Goal: Communication & Community: Answer question/provide support

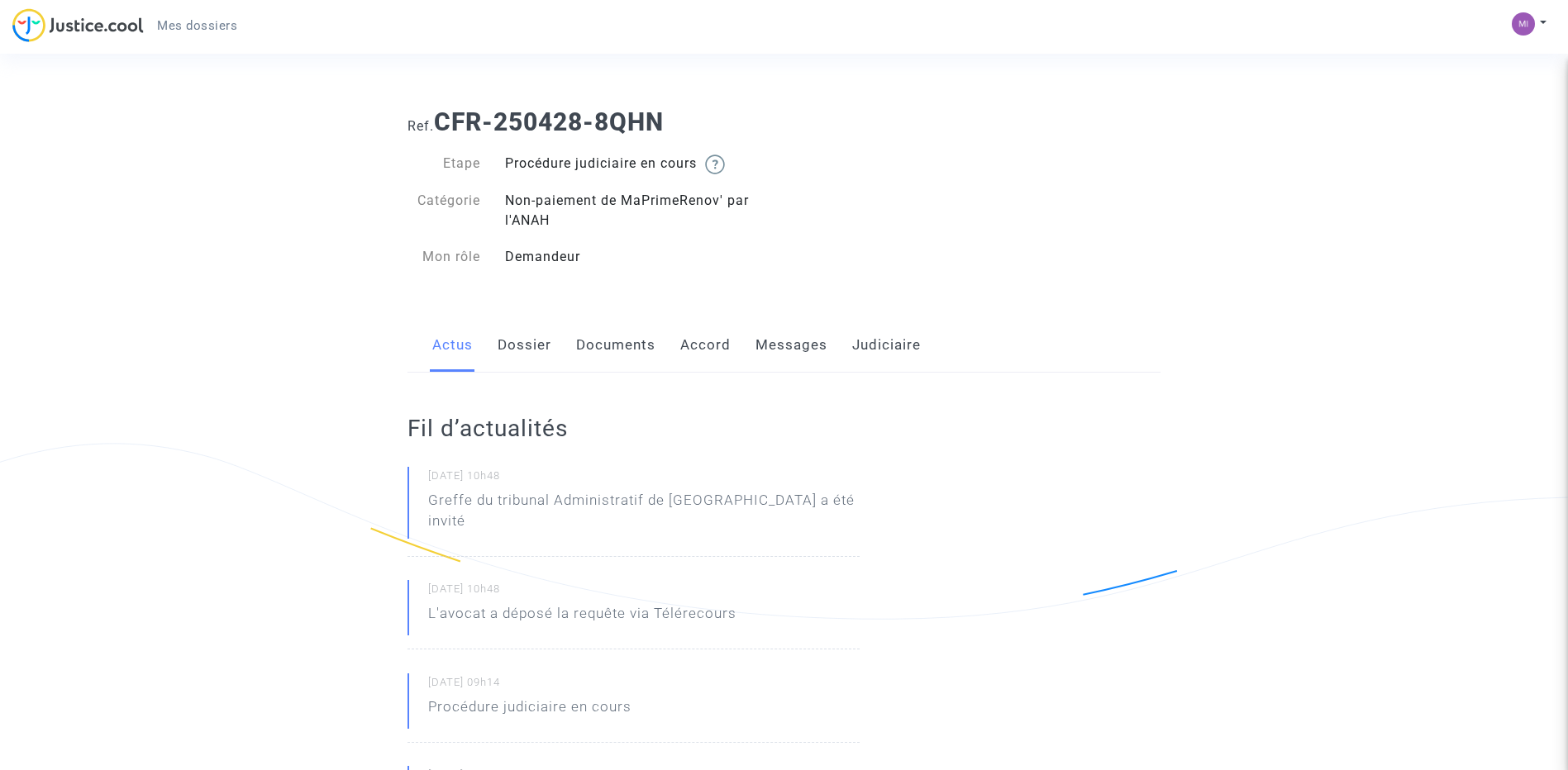
click at [790, 343] on link "Messages" at bounding box center [792, 345] width 72 height 54
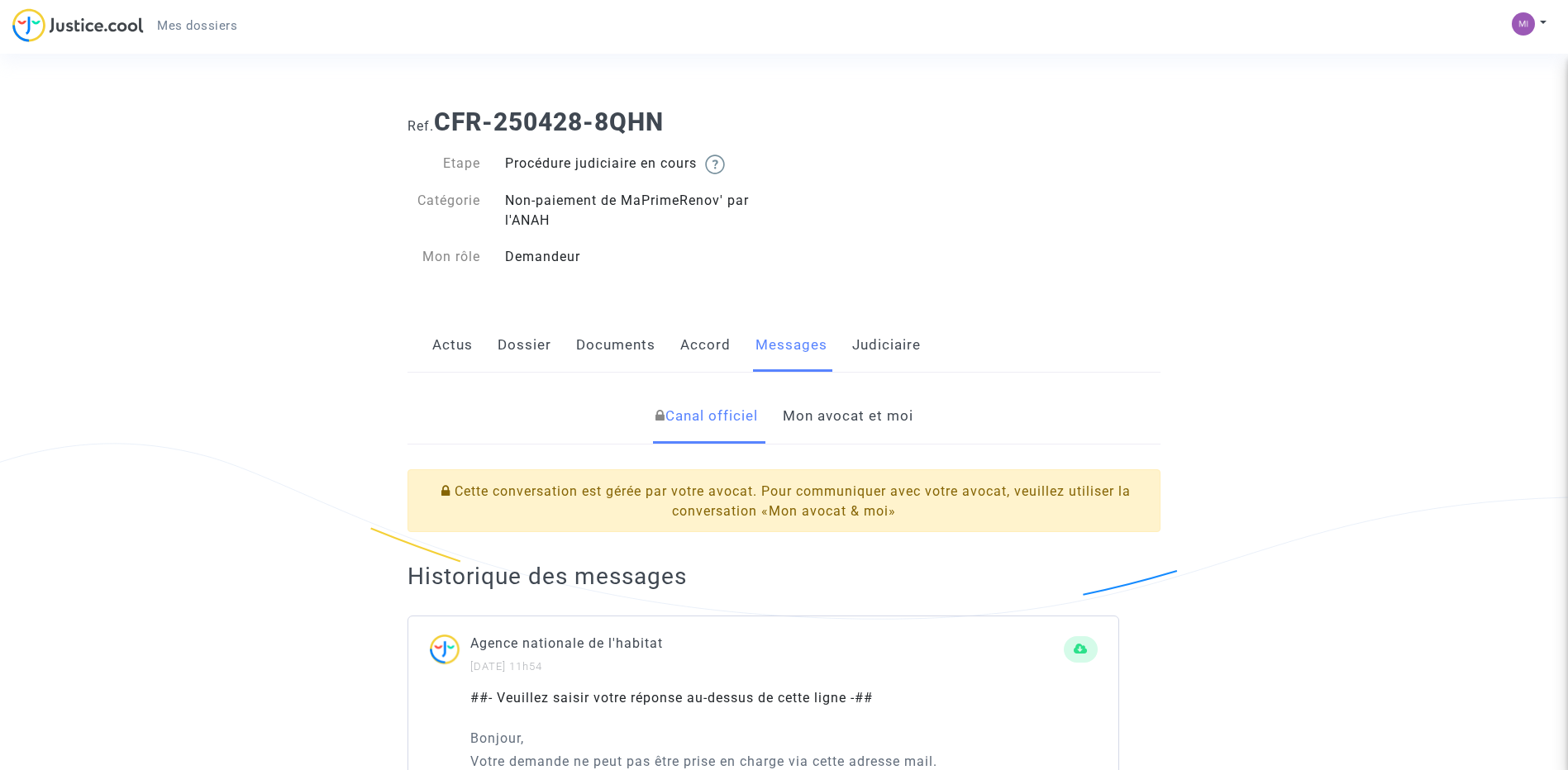
click at [451, 346] on link "Actus" at bounding box center [452, 345] width 41 height 54
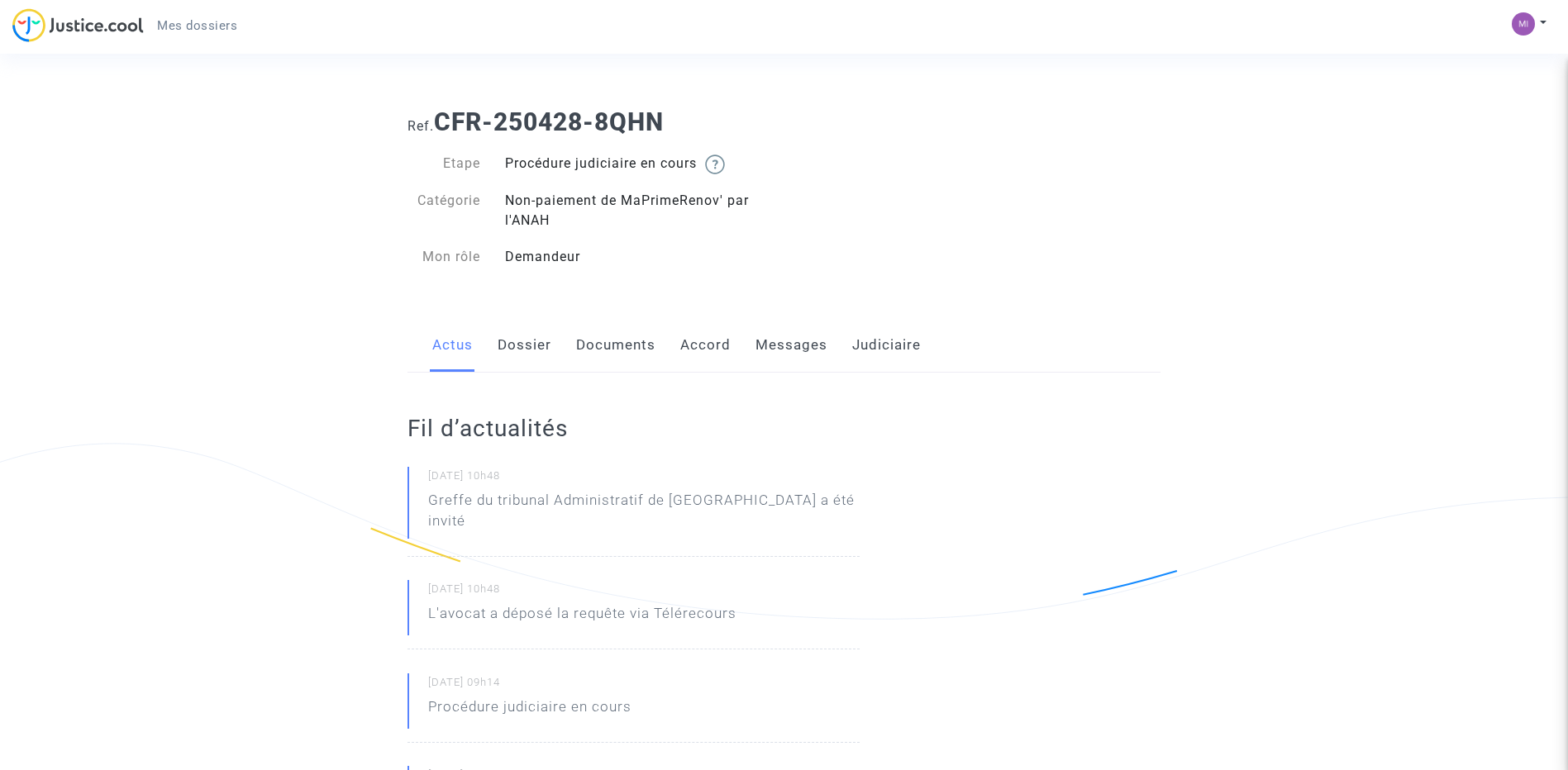
drag, startPoint x: 597, startPoint y: 596, endPoint x: 699, endPoint y: 596, distance: 102.0
click at [630, 603] on p "L'avocat a déposé la requête via Télérecours" at bounding box center [582, 617] width 309 height 29
click at [699, 603] on p "L'avocat a déposé la requête via Télérecours" at bounding box center [582, 617] width 309 height 29
drag, startPoint x: 613, startPoint y: 598, endPoint x: 541, endPoint y: 600, distance: 72.0
click at [541, 603] on p "L'avocat a déposé la requête via Télérecours" at bounding box center [582, 617] width 309 height 29
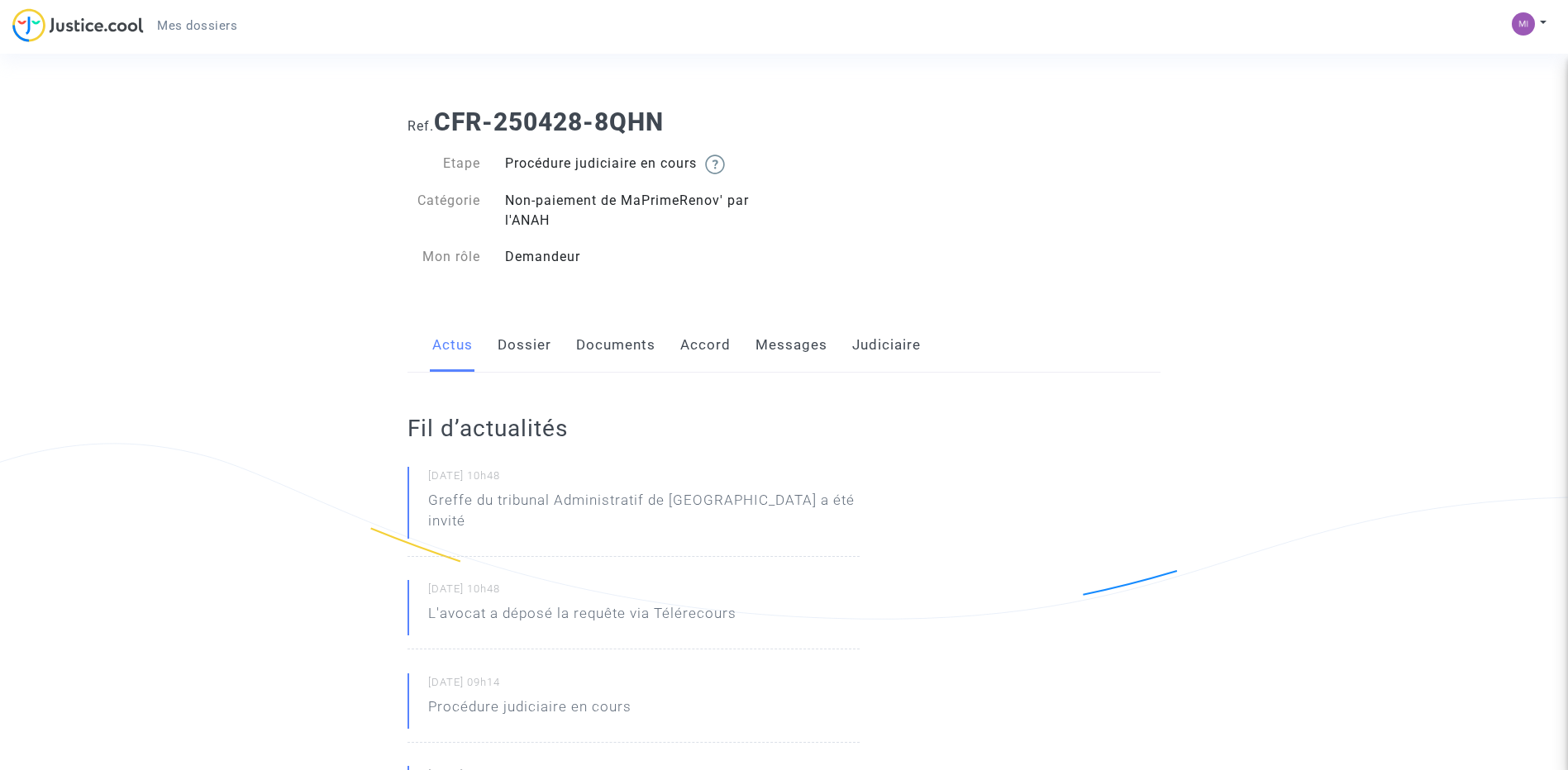
drag, startPoint x: 541, startPoint y: 600, endPoint x: 531, endPoint y: 601, distance: 10.0
click at [531, 603] on p "L'avocat a déposé la requête via Télérecours" at bounding box center [582, 617] width 309 height 29
drag, startPoint x: 531, startPoint y: 601, endPoint x: 562, endPoint y: 597, distance: 31.3
click at [522, 603] on p "L'avocat a déposé la requête via Télérecours" at bounding box center [582, 617] width 309 height 29
click at [562, 603] on p "L'avocat a déposé la requête via Télérecours" at bounding box center [582, 617] width 309 height 29
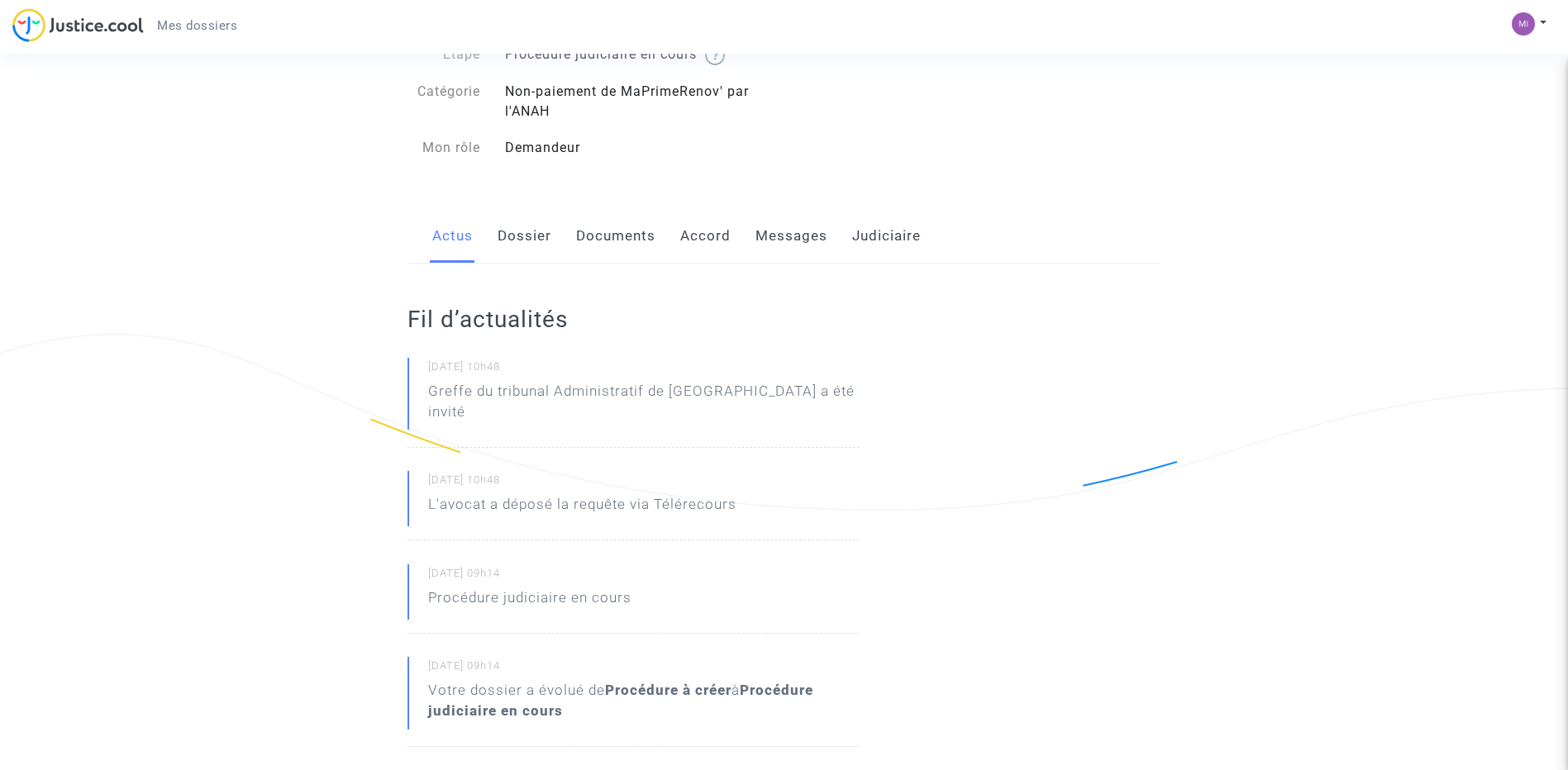
scroll to position [165, 0]
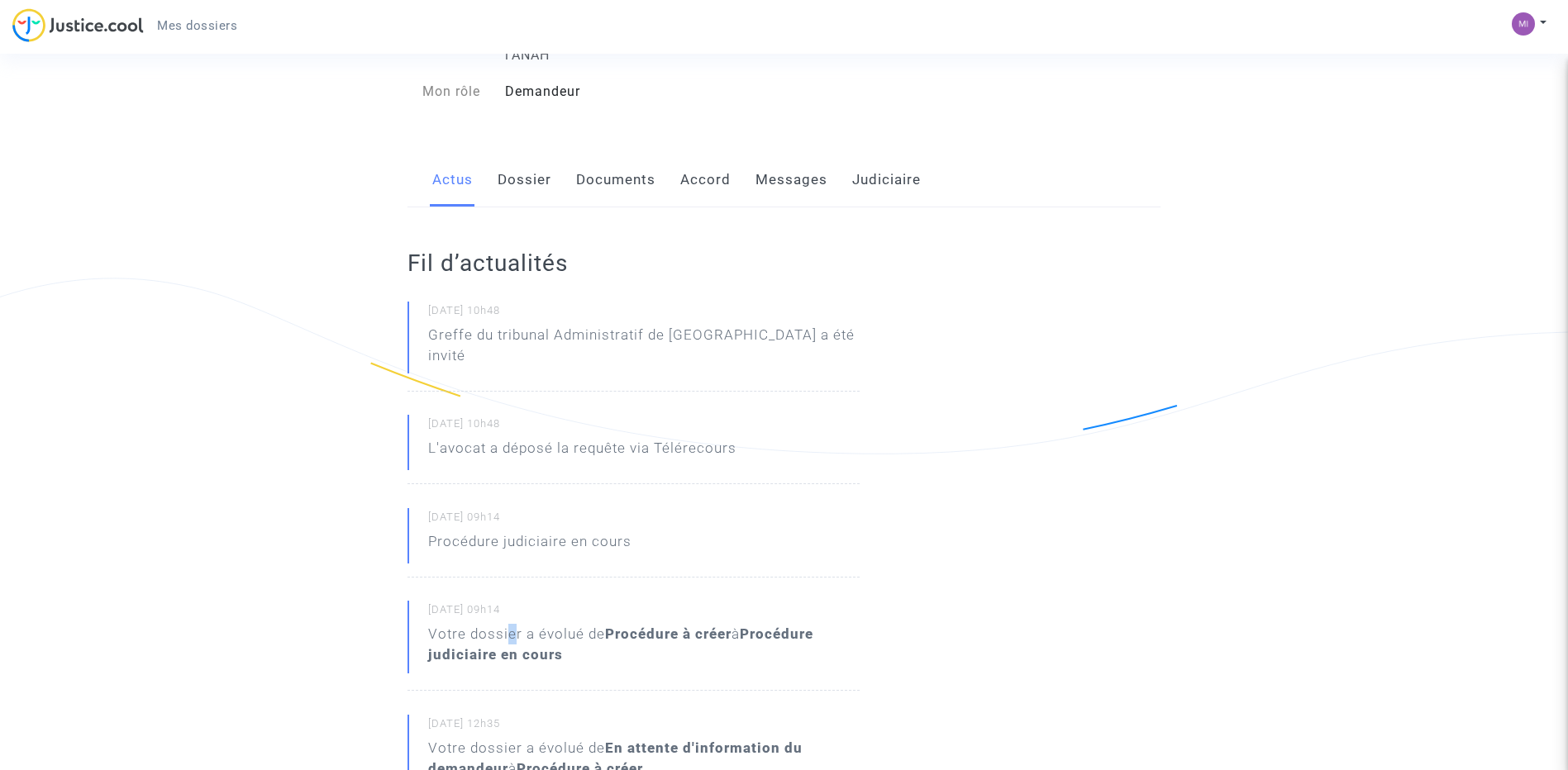
click at [547, 624] on div "Votre dossier a évolué de Procédure à créer à Procédure judiciaire en cours" at bounding box center [643, 645] width 431 height 42
drag, startPoint x: 547, startPoint y: 619, endPoint x: 648, endPoint y: 619, distance: 101.0
click at [648, 626] on b "Procédure à créer" at bounding box center [668, 634] width 127 height 17
drag, startPoint x: 502, startPoint y: 648, endPoint x: 520, endPoint y: 649, distance: 18.0
click at [520, 649] on p "Votre dossier a évolué de Procédure à créer à Procédure judiciaire en cours" at bounding box center [643, 648] width 431 height 49
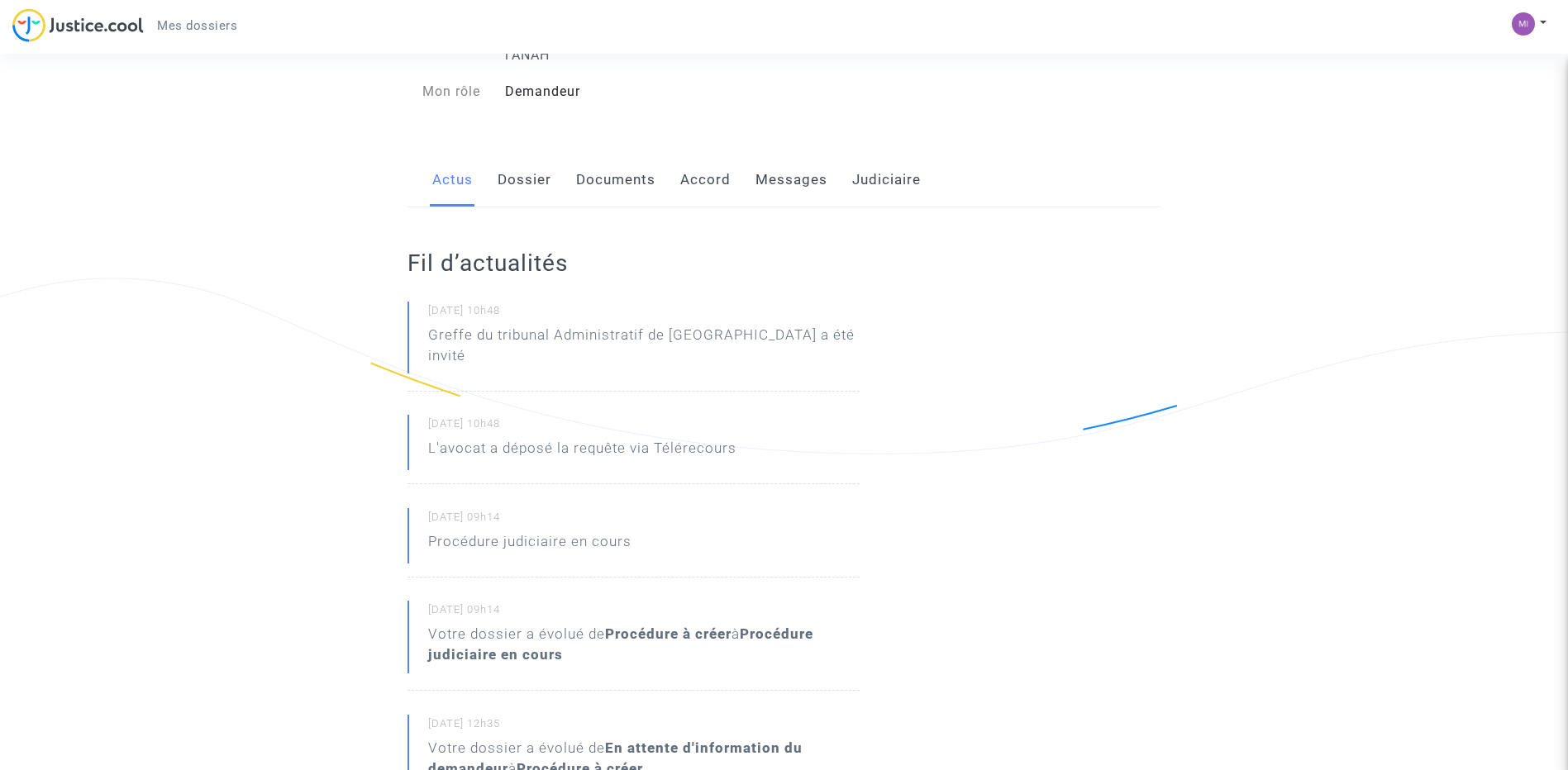
drag, startPoint x: 520, startPoint y: 649, endPoint x: 579, endPoint y: 641, distance: 59.5
click at [579, 641] on div "Votre dossier a évolué de Procédure à créer à Procédure judiciaire en cours" at bounding box center [643, 645] width 431 height 42
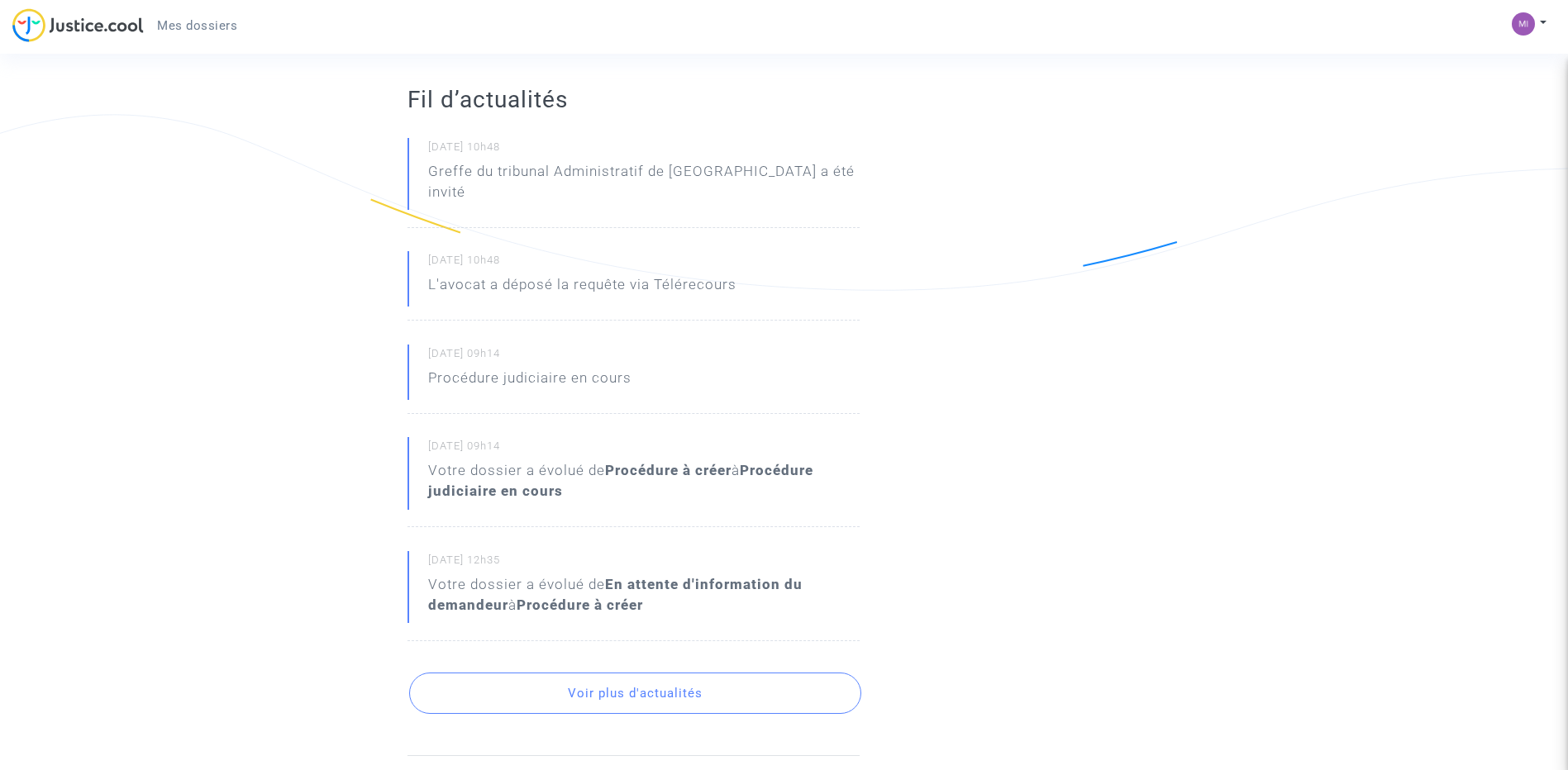
scroll to position [330, 0]
drag, startPoint x: 502, startPoint y: 561, endPoint x: 532, endPoint y: 560, distance: 30.0
click at [532, 573] on div "Votre dossier a évolué de En attente d'information du demandeur à Procédure à c…" at bounding box center [643, 594] width 431 height 42
drag, startPoint x: 532, startPoint y: 560, endPoint x: 615, endPoint y: 560, distance: 83.0
click at [615, 575] on b "En attente d'information du demandeur" at bounding box center [615, 593] width 375 height 38
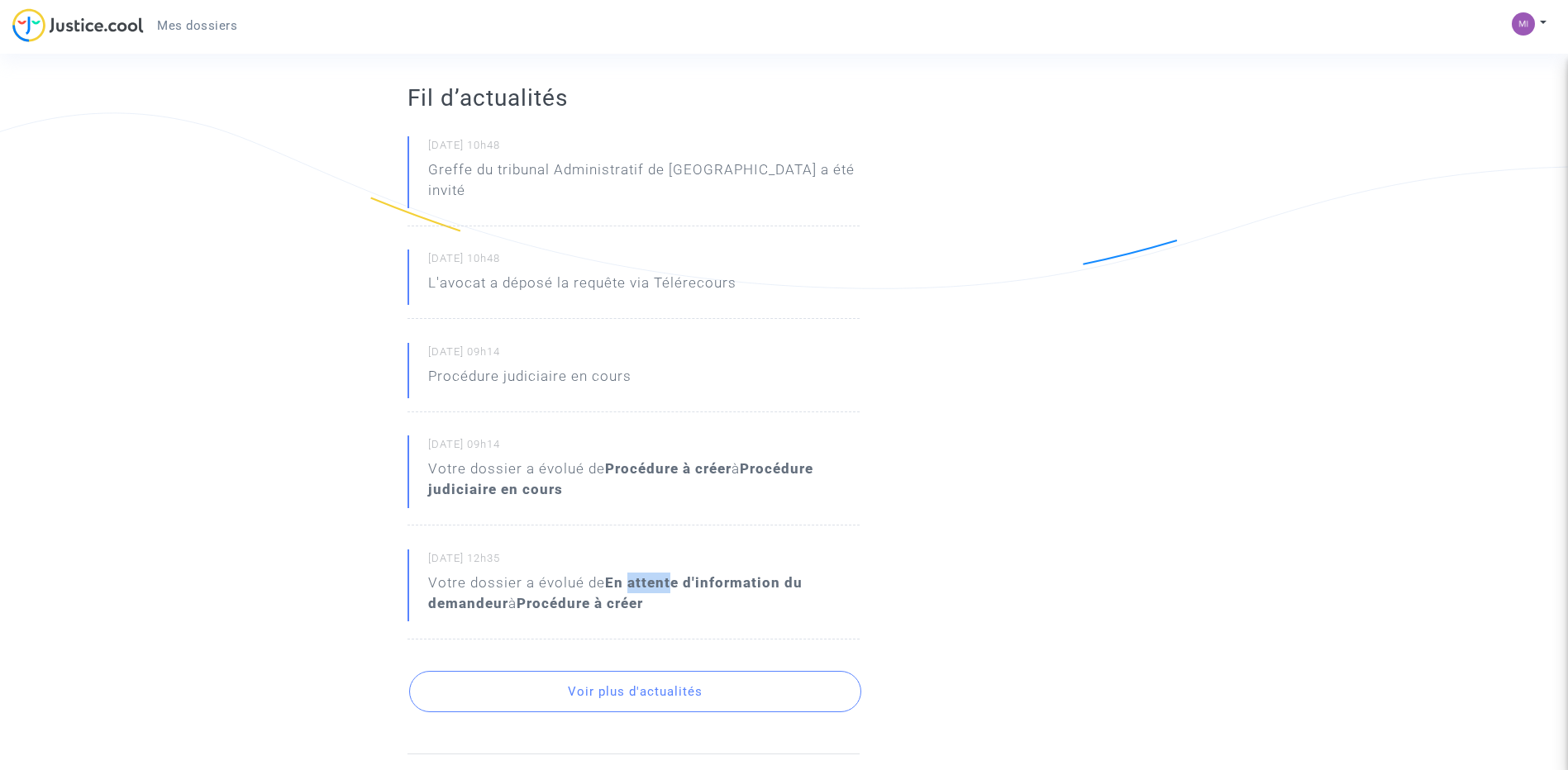
drag, startPoint x: 652, startPoint y: 566, endPoint x: 608, endPoint y: 565, distance: 44.0
click at [608, 575] on b "En attente d'information du demandeur" at bounding box center [615, 593] width 375 height 38
drag, startPoint x: 608, startPoint y: 565, endPoint x: 549, endPoint y: 566, distance: 59.0
click at [564, 573] on div "Votre dossier a évolué de En attente d'information du demandeur à Procédure à c…" at bounding box center [643, 594] width 431 height 42
drag, startPoint x: 503, startPoint y: 566, endPoint x: 610, endPoint y: 566, distance: 107.0
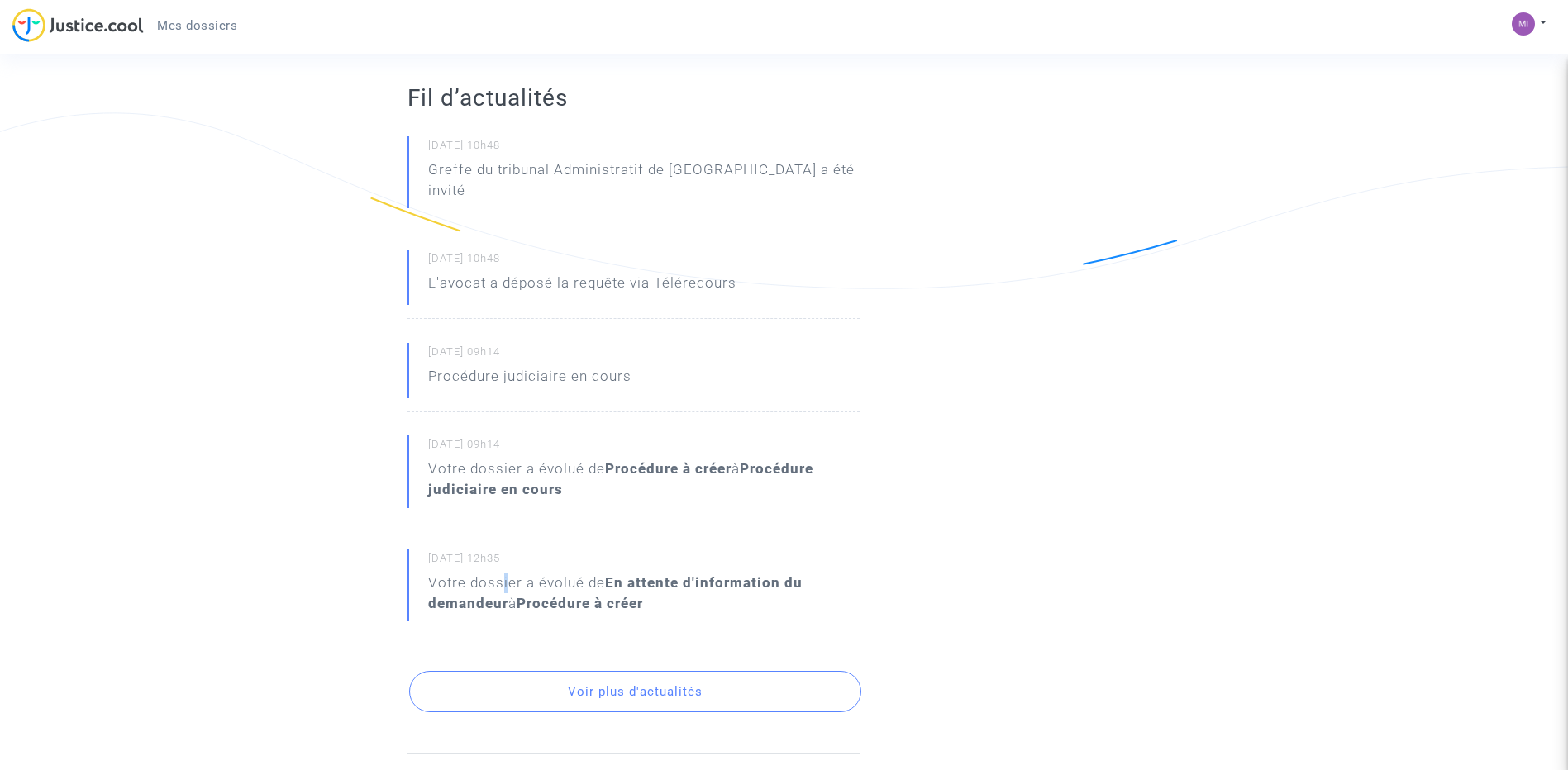
click at [564, 573] on div "Votre dossier a évolué de En attente d'information du demandeur à Procédure à c…" at bounding box center [643, 594] width 431 height 42
click at [611, 575] on b "En attente d'information du demandeur" at bounding box center [615, 593] width 375 height 38
click at [593, 573] on div "Votre dossier a évolué de En attente d'information du demandeur à Procédure à c…" at bounding box center [643, 594] width 431 height 42
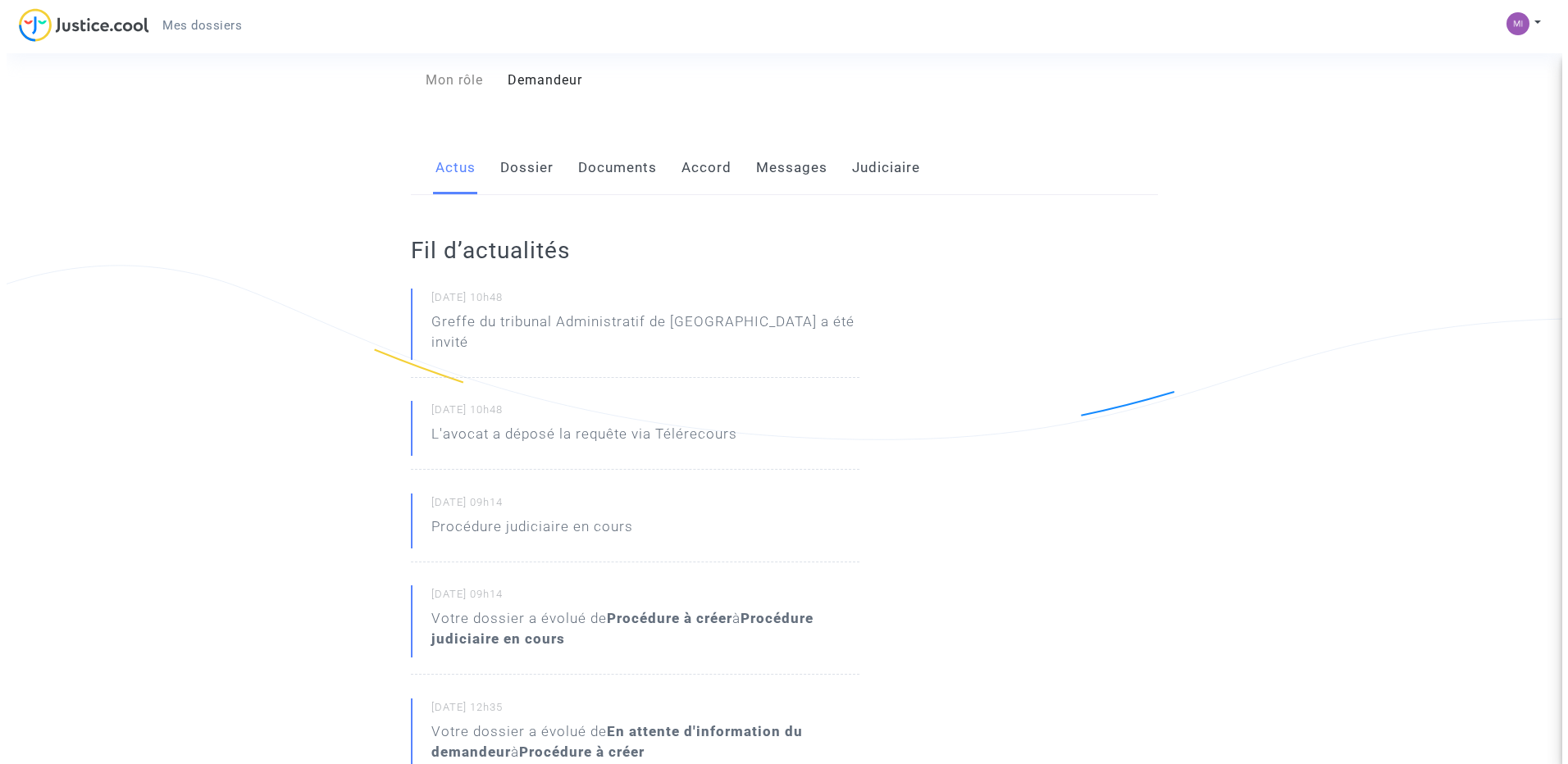
scroll to position [0, 0]
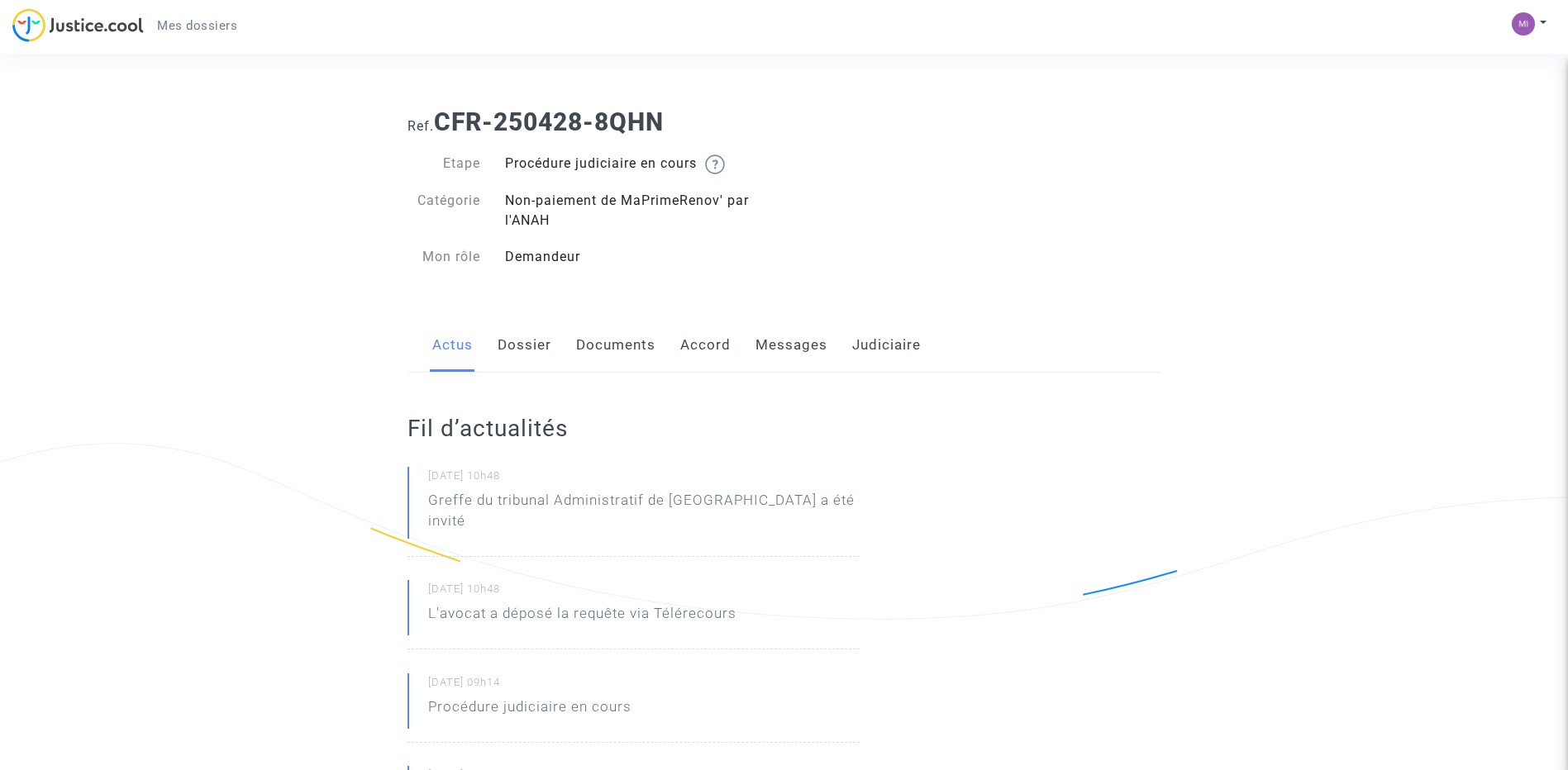
click at [713, 335] on link "Accord" at bounding box center [705, 345] width 50 height 54
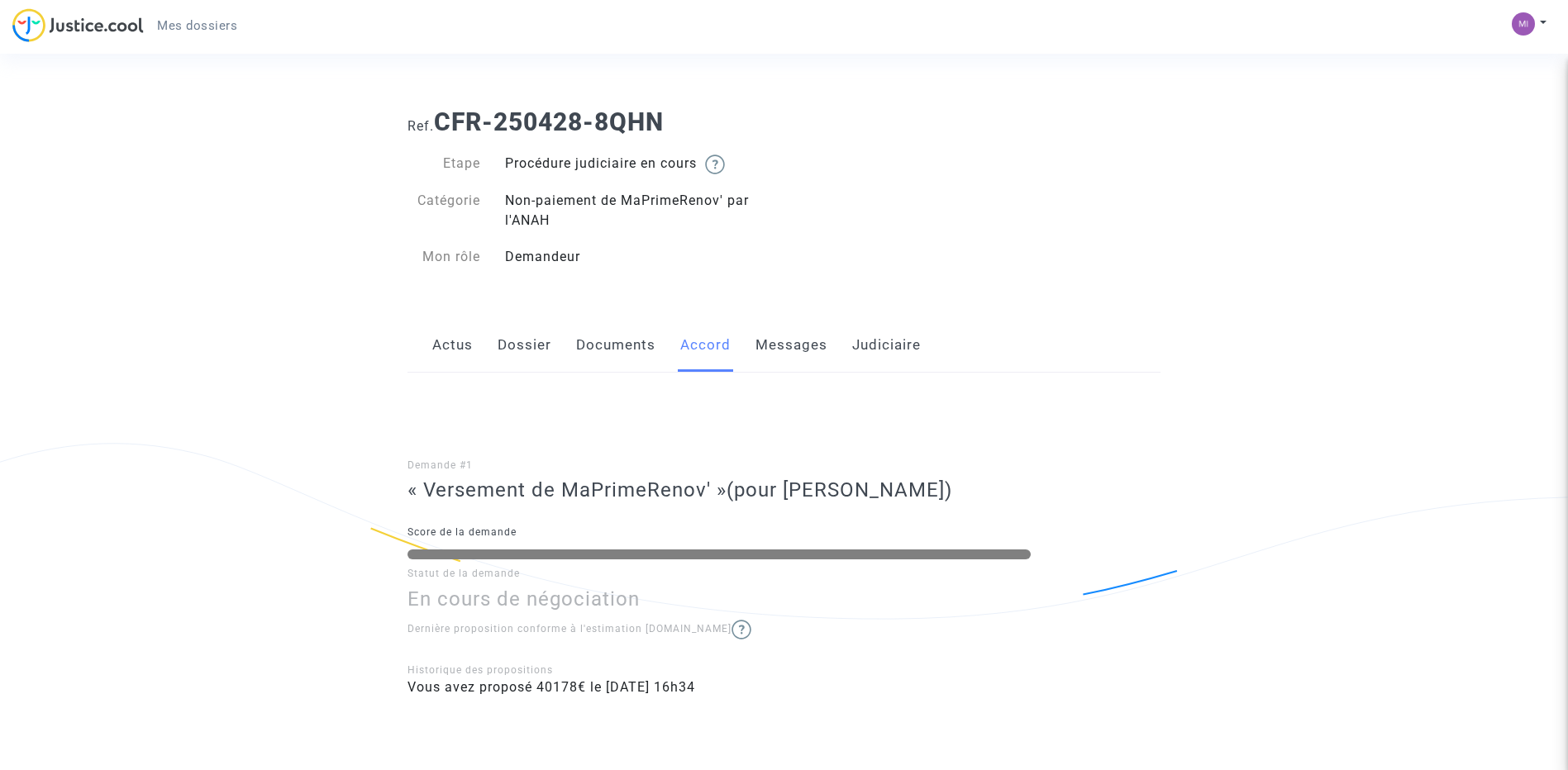
click at [769, 339] on link "Messages" at bounding box center [792, 345] width 72 height 54
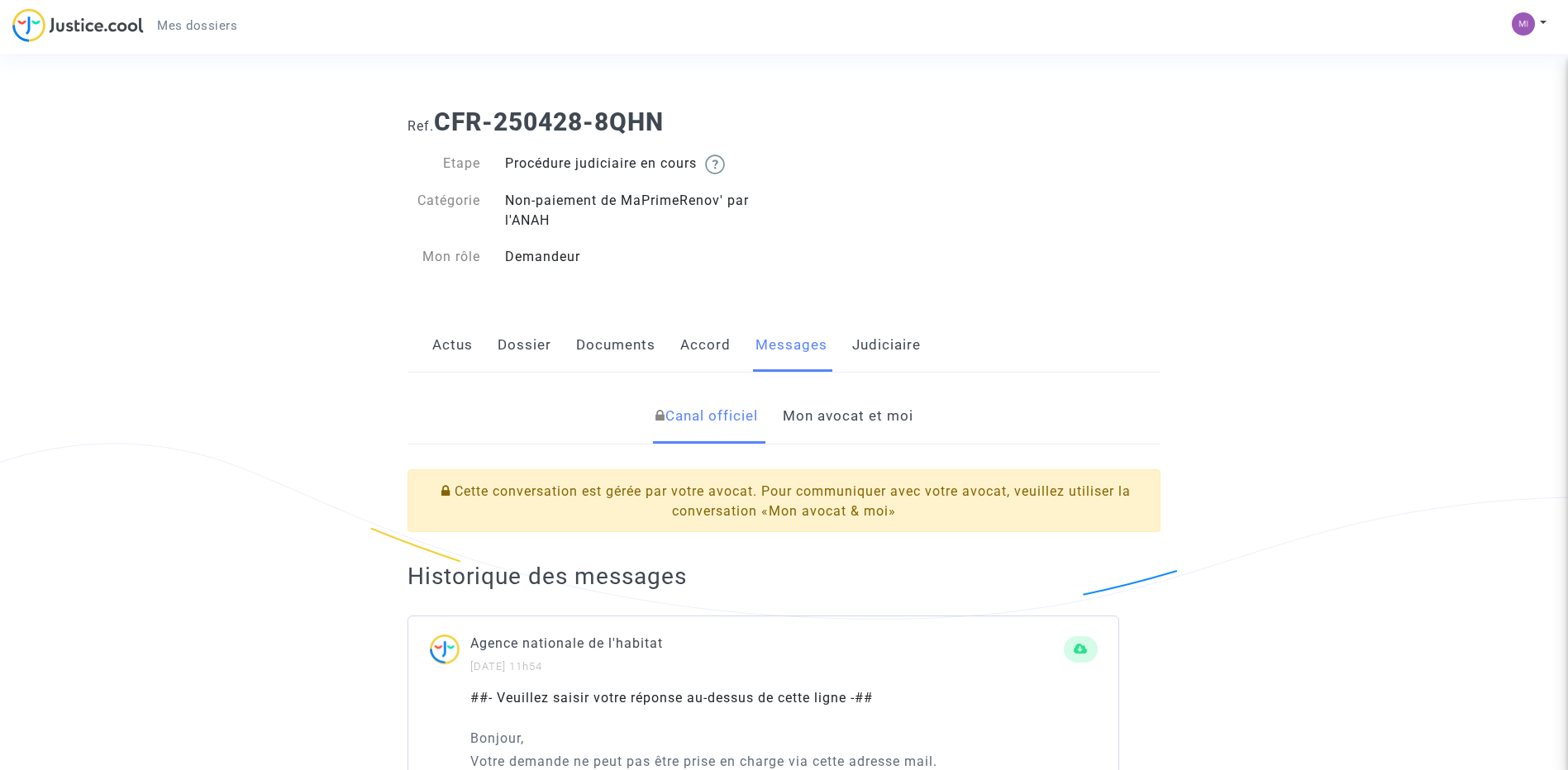
click at [850, 413] on link "Mon avocat et moi" at bounding box center [848, 416] width 131 height 54
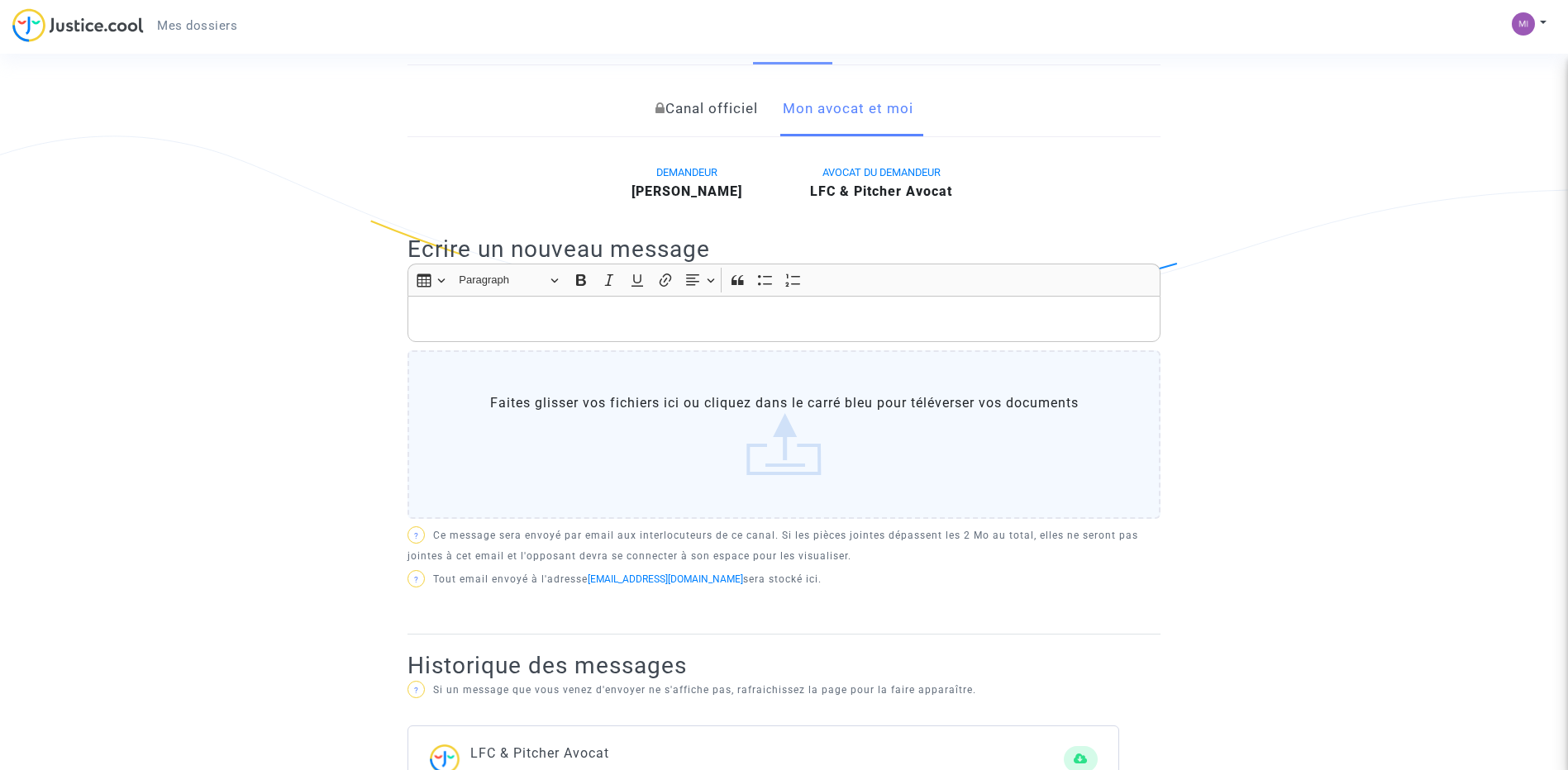
scroll to position [182, 0]
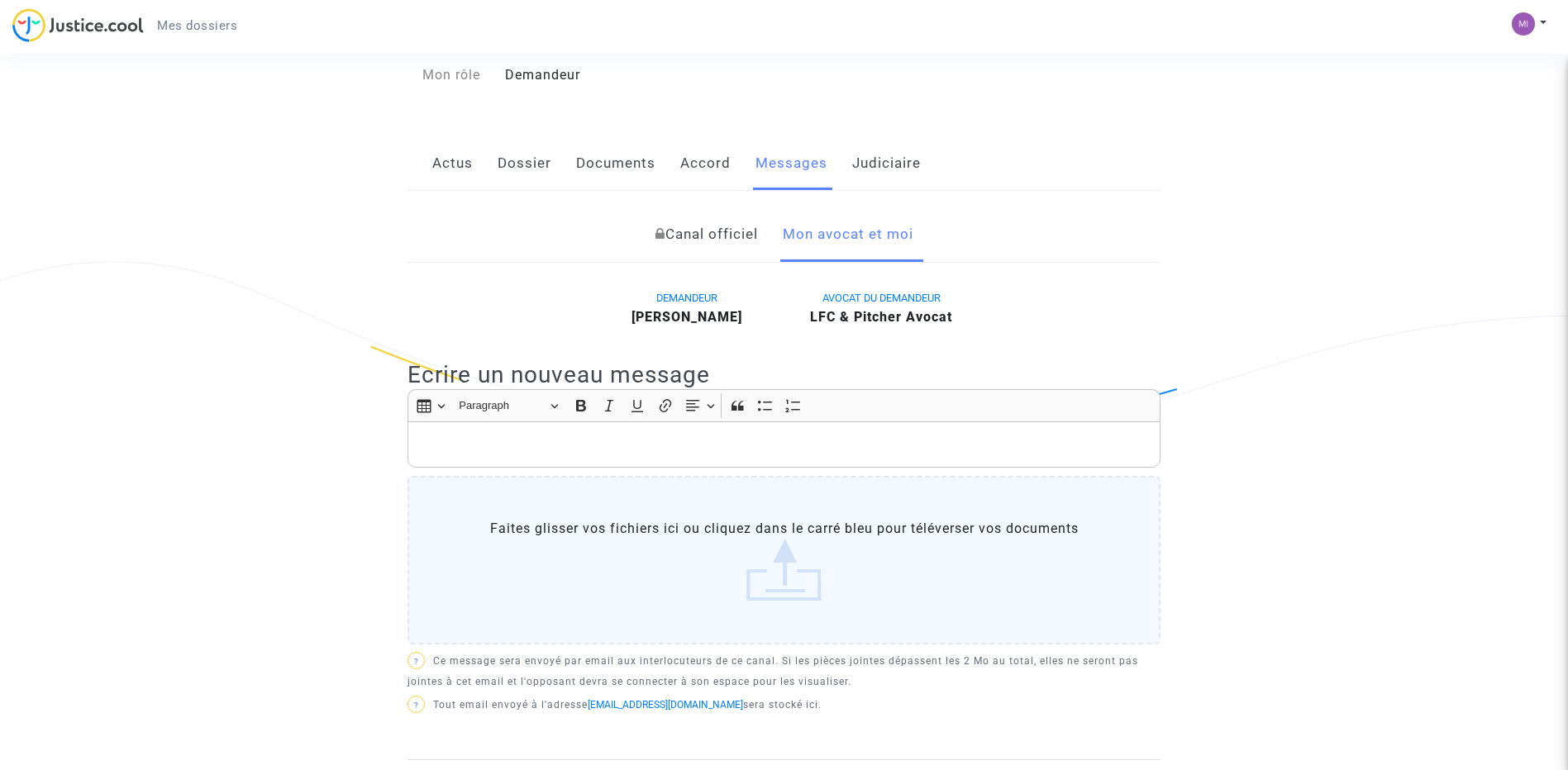
click at [732, 231] on link "Canal officiel" at bounding box center [707, 234] width 103 height 54
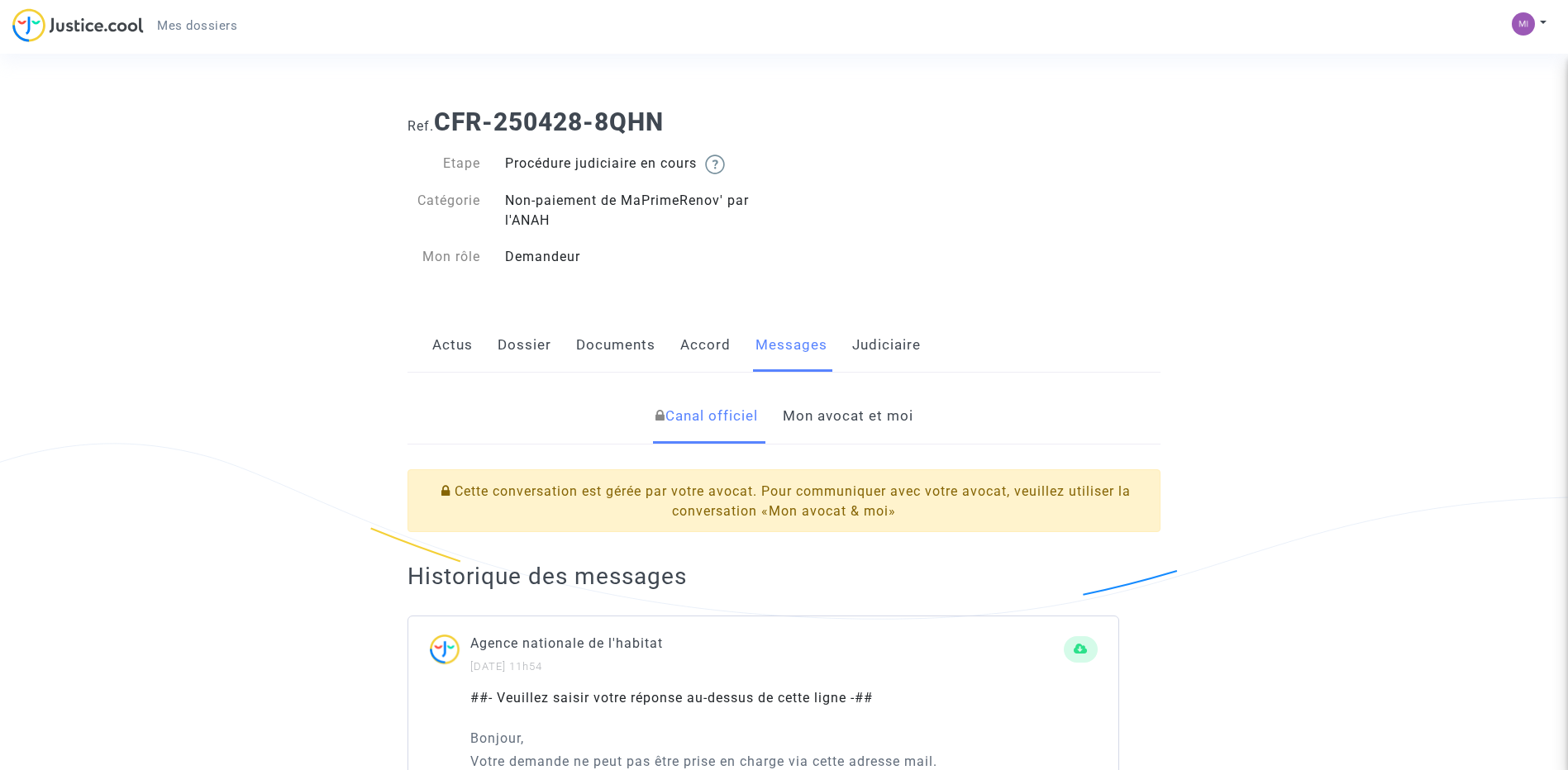
click at [824, 412] on link "Mon avocat et moi" at bounding box center [848, 416] width 131 height 54
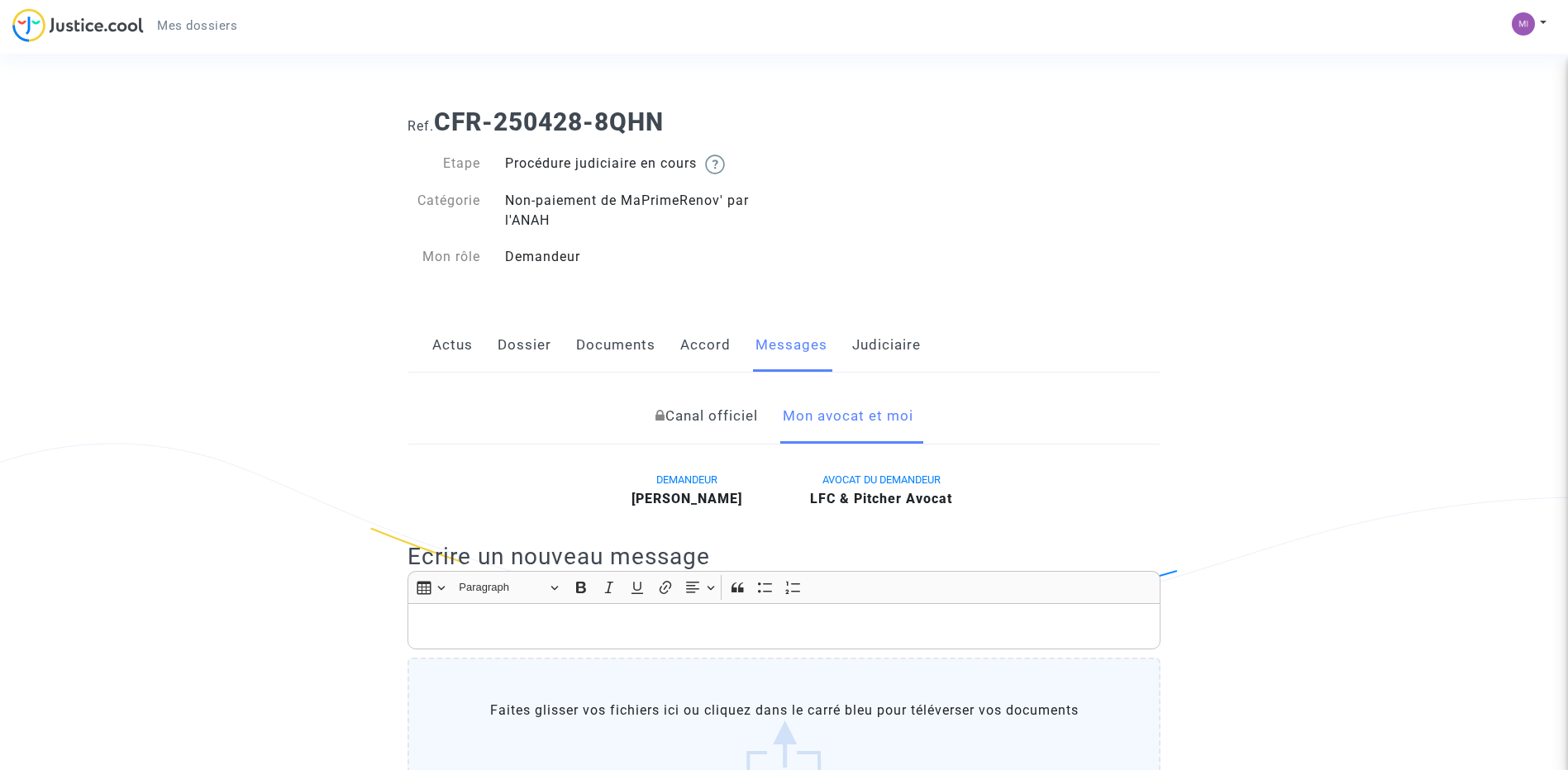
scroll to position [248, 0]
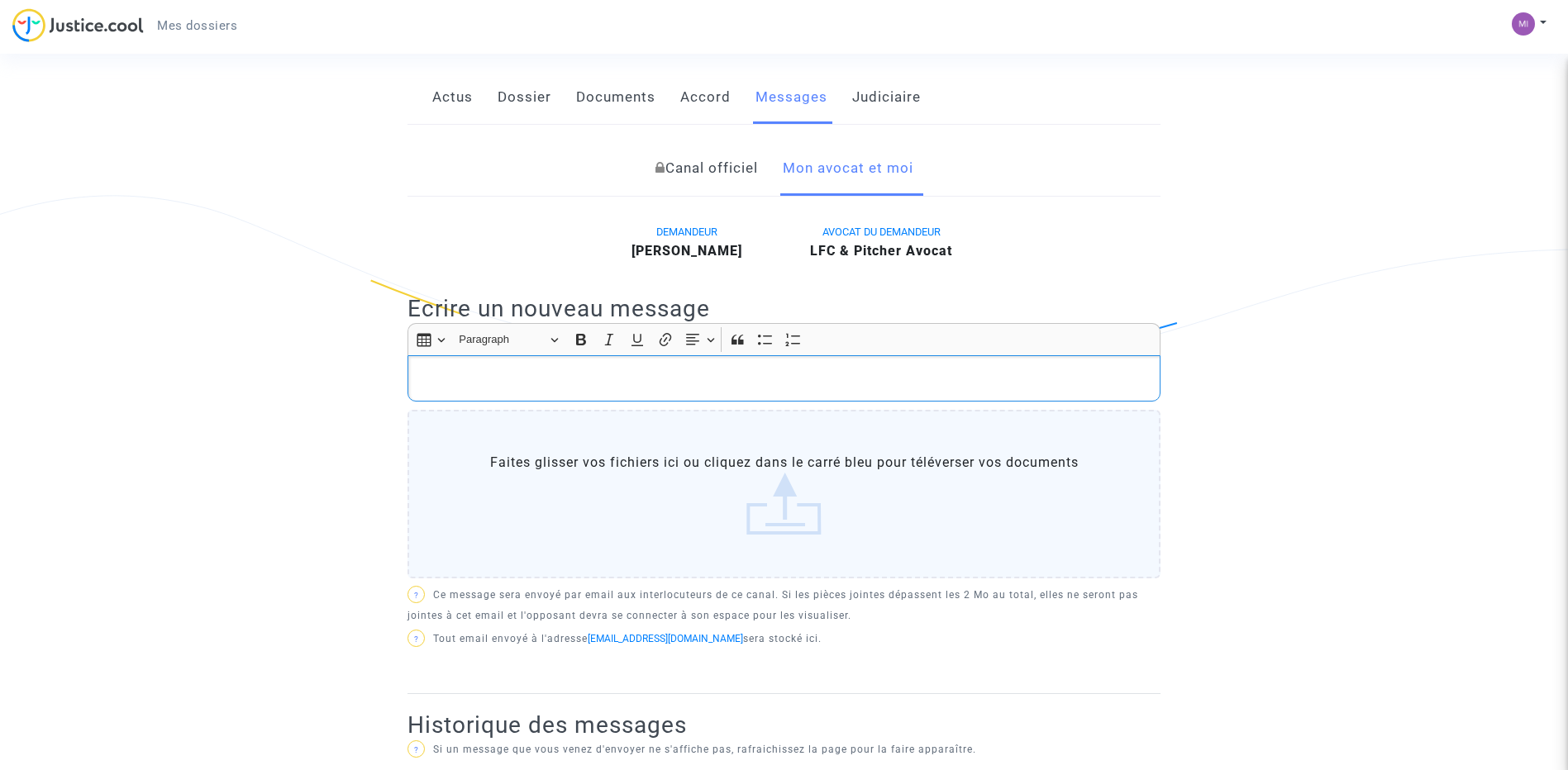
click at [606, 387] on p "Rich Text Editor, main" at bounding box center [784, 379] width 736 height 21
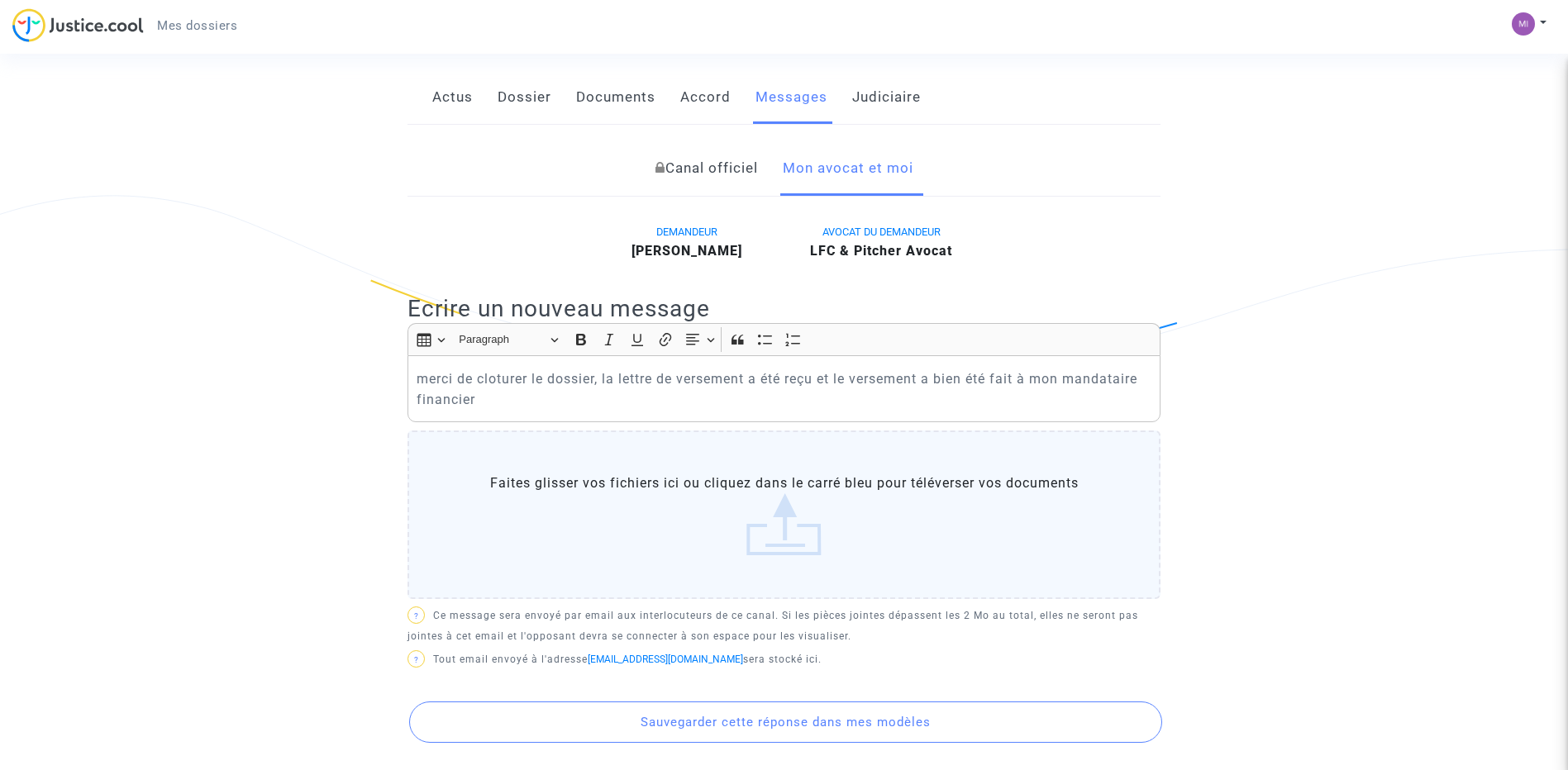
click at [775, 525] on label "Faites glisser vos fichiers ici ou cliquez dans le carré bleu pour téléverser v…" at bounding box center [784, 515] width 754 height 169
click at [0, 0] on input "Faites glisser vos fichiers ici ou cliquez dans le carré bleu pour téléverser v…" at bounding box center [0, 0] width 0 height 0
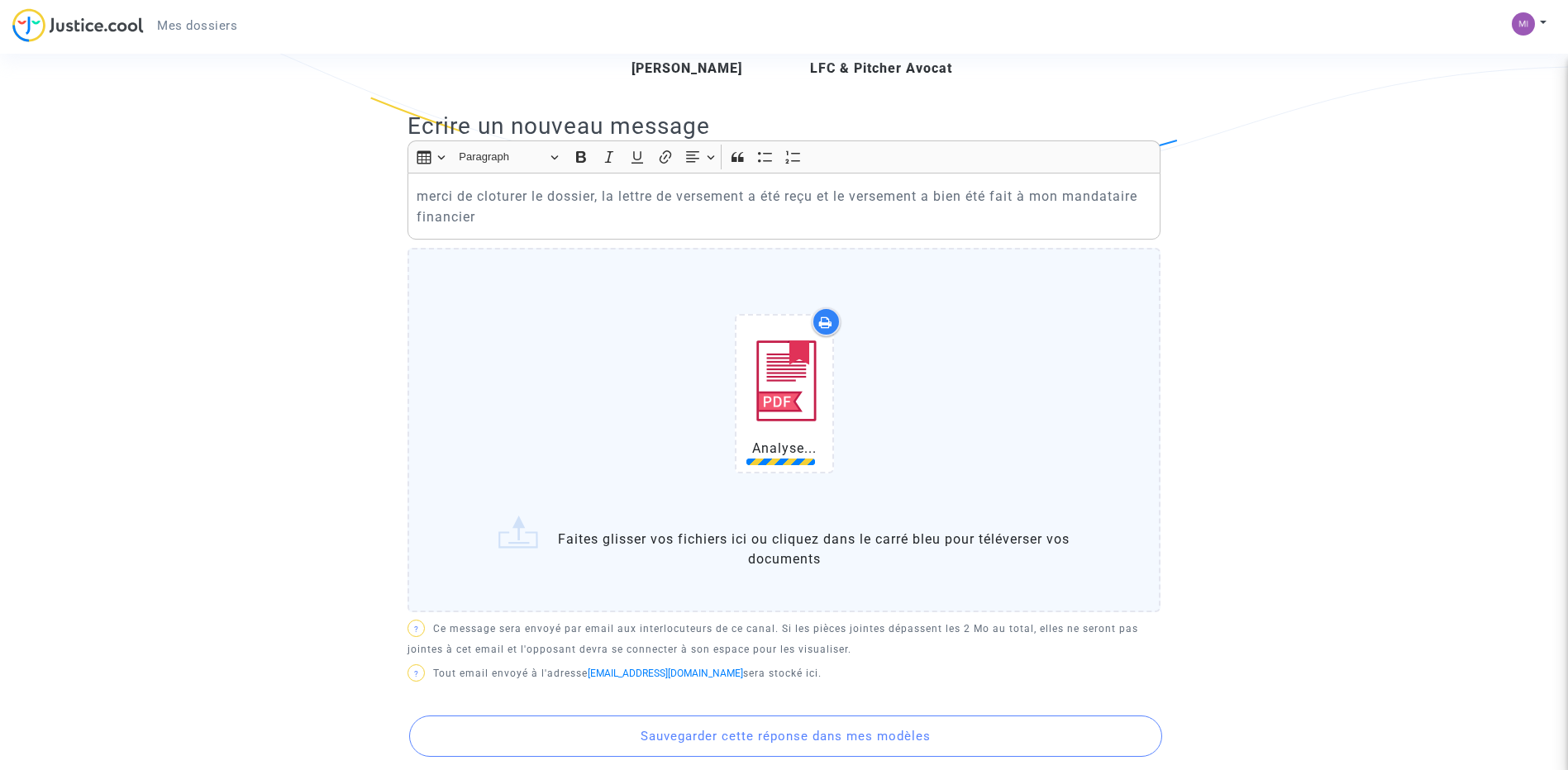
scroll to position [496, 0]
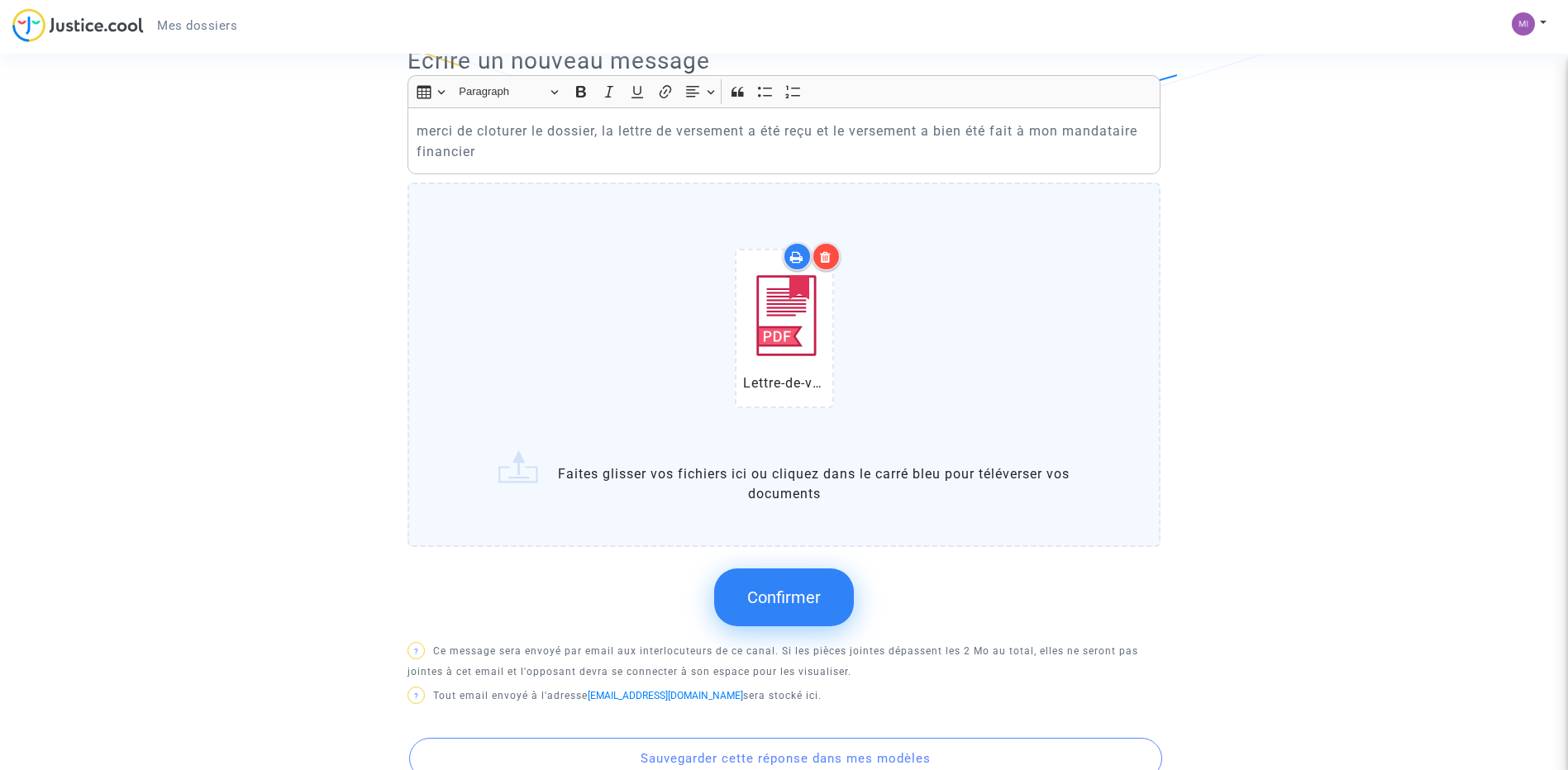
click at [779, 596] on span "Confirmer" at bounding box center [784, 597] width 73 height 20
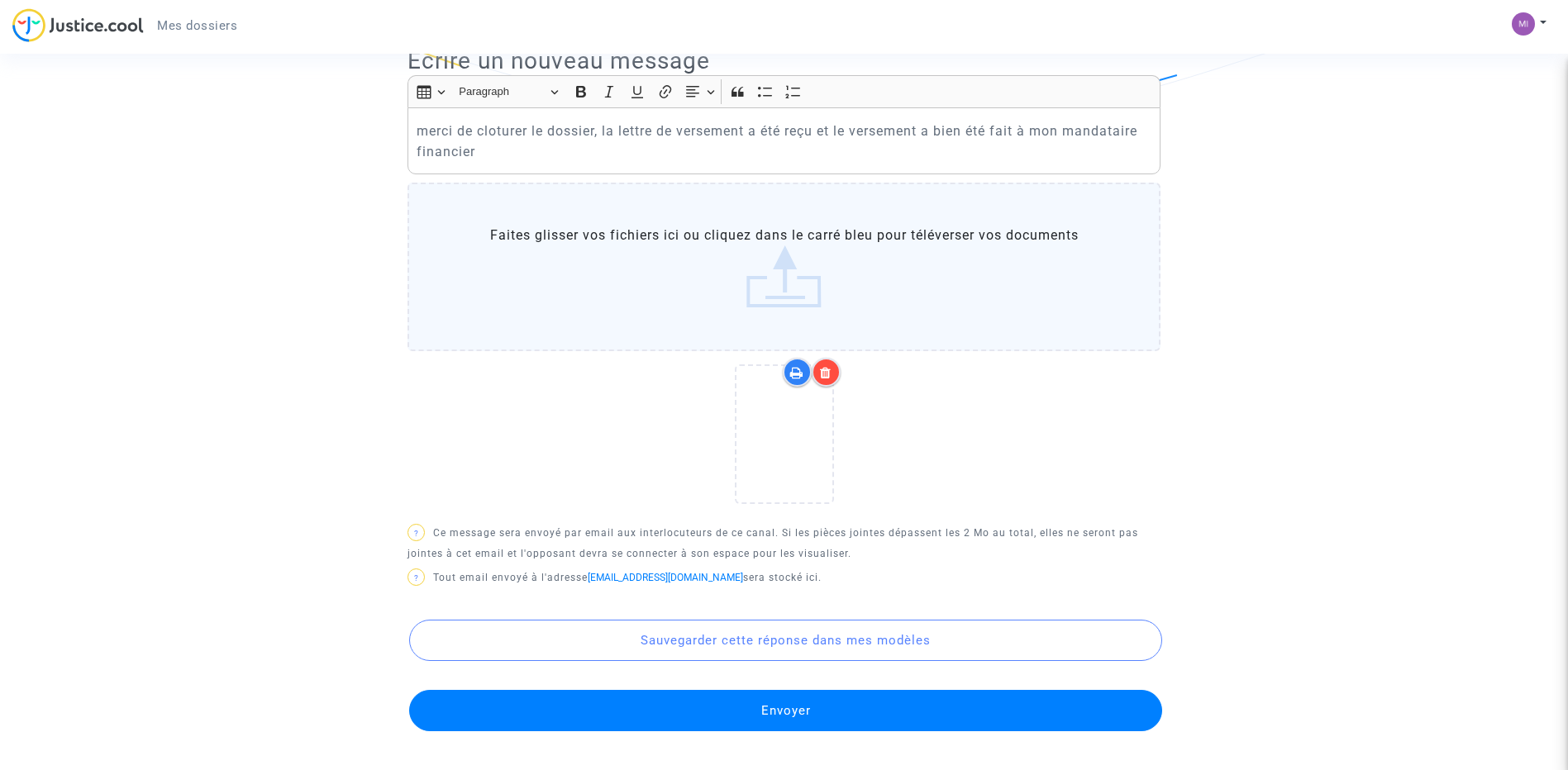
click at [795, 713] on button "Envoyer" at bounding box center [785, 711] width 754 height 42
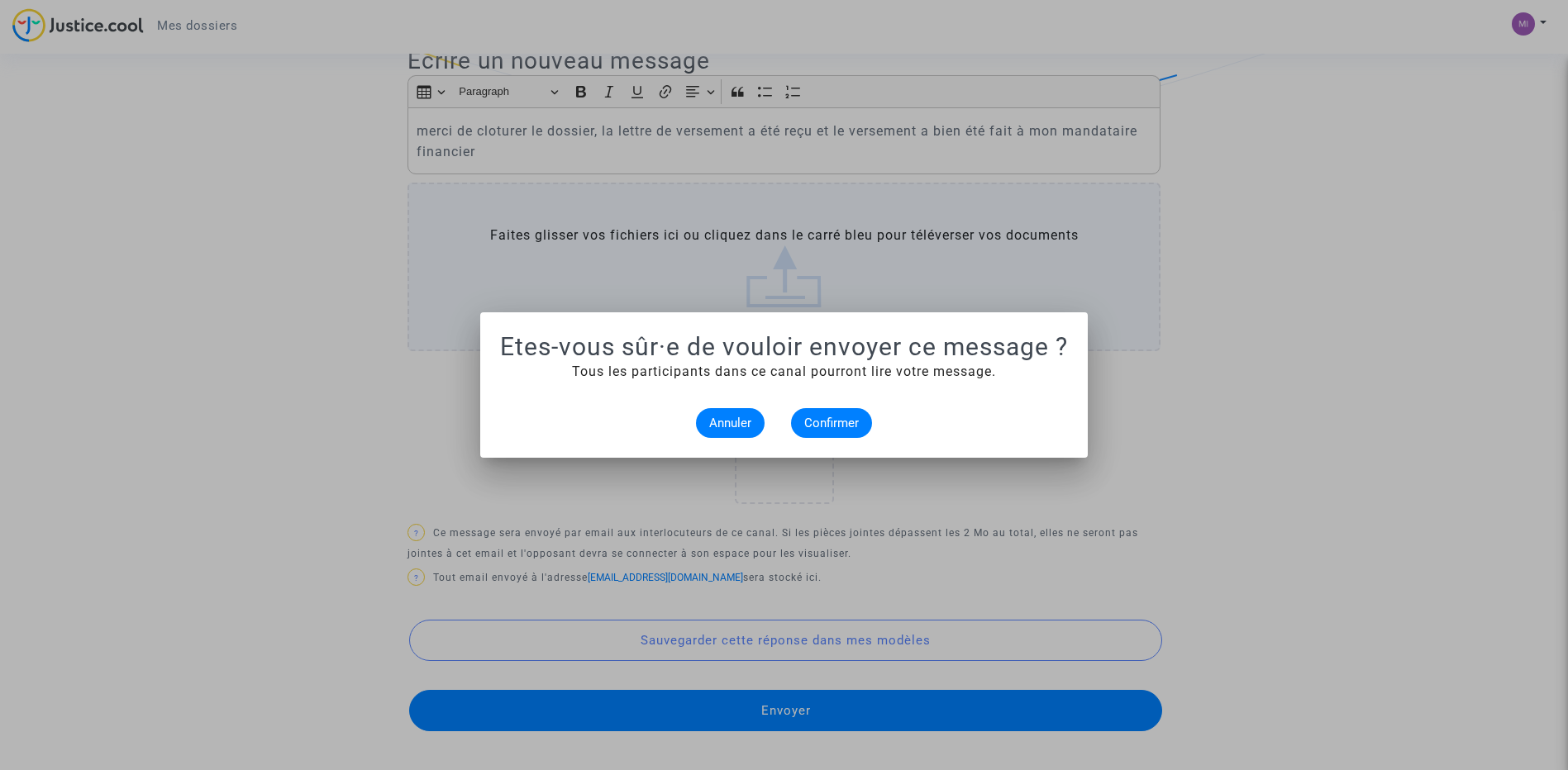
scroll to position [0, 0]
click at [839, 424] on span "Confirmer" at bounding box center [831, 423] width 54 height 15
